Goal: Information Seeking & Learning: Learn about a topic

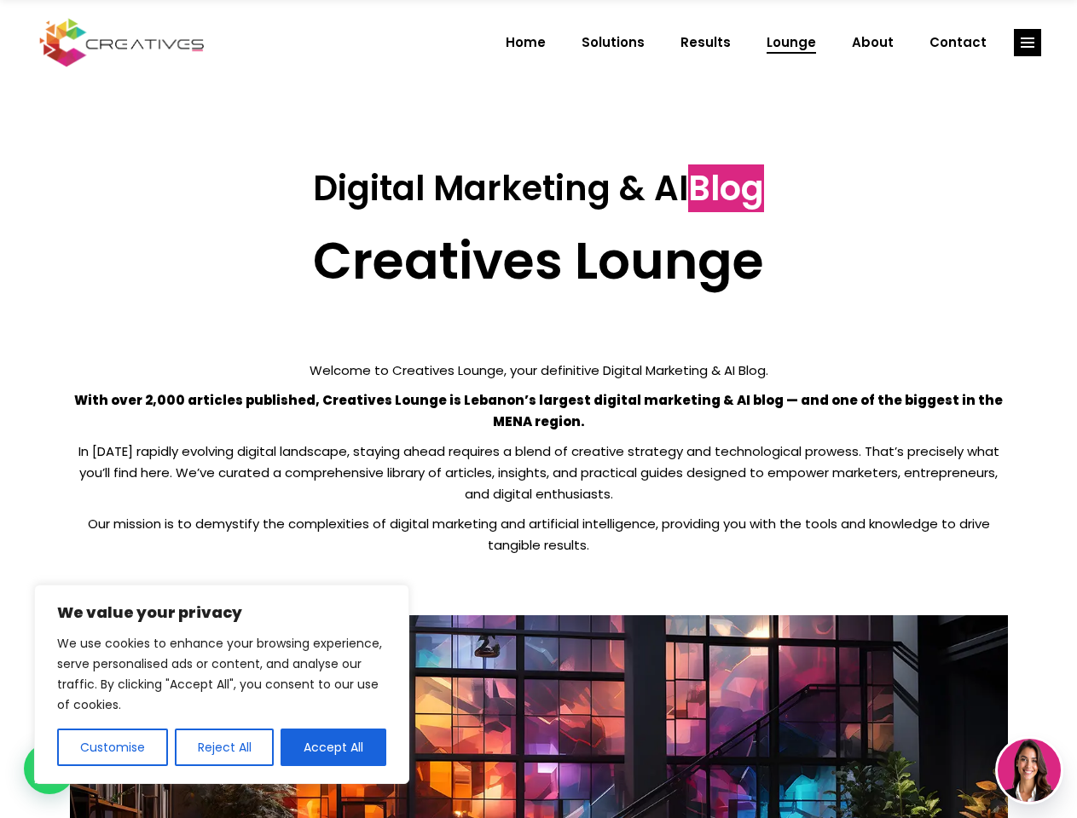
click at [538, 409] on p "With over 2,000 articles published, Creatives Lounge is Lebanon’s largest digit…" at bounding box center [539, 411] width 938 height 43
click at [112, 748] on button "Customise" at bounding box center [112, 748] width 111 height 38
click at [0, 0] on div at bounding box center [0, 0] width 0 height 0
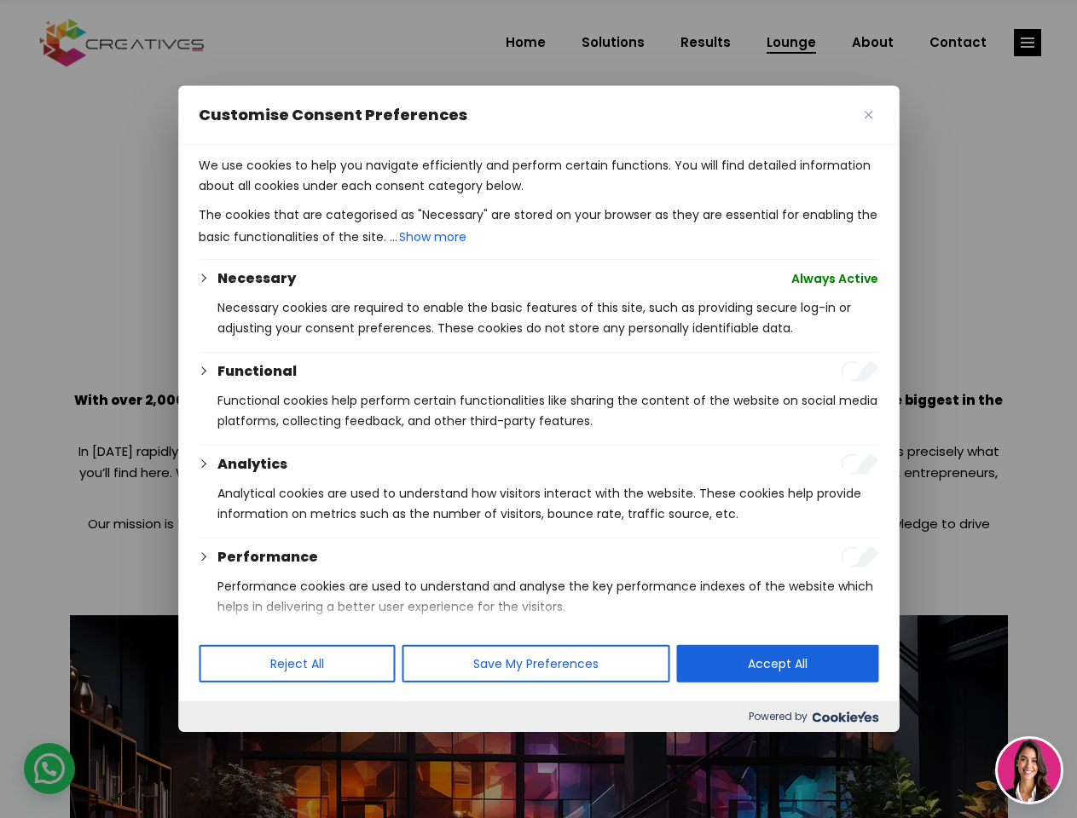
click at [333, 196] on p "We use cookies to help you navigate efficiently and perform certain functions. …" at bounding box center [538, 175] width 679 height 41
click at [1027, 43] on div at bounding box center [538, 409] width 1077 height 818
click at [1029, 771] on img at bounding box center [1028, 770] width 63 height 63
